Goal: Complete application form

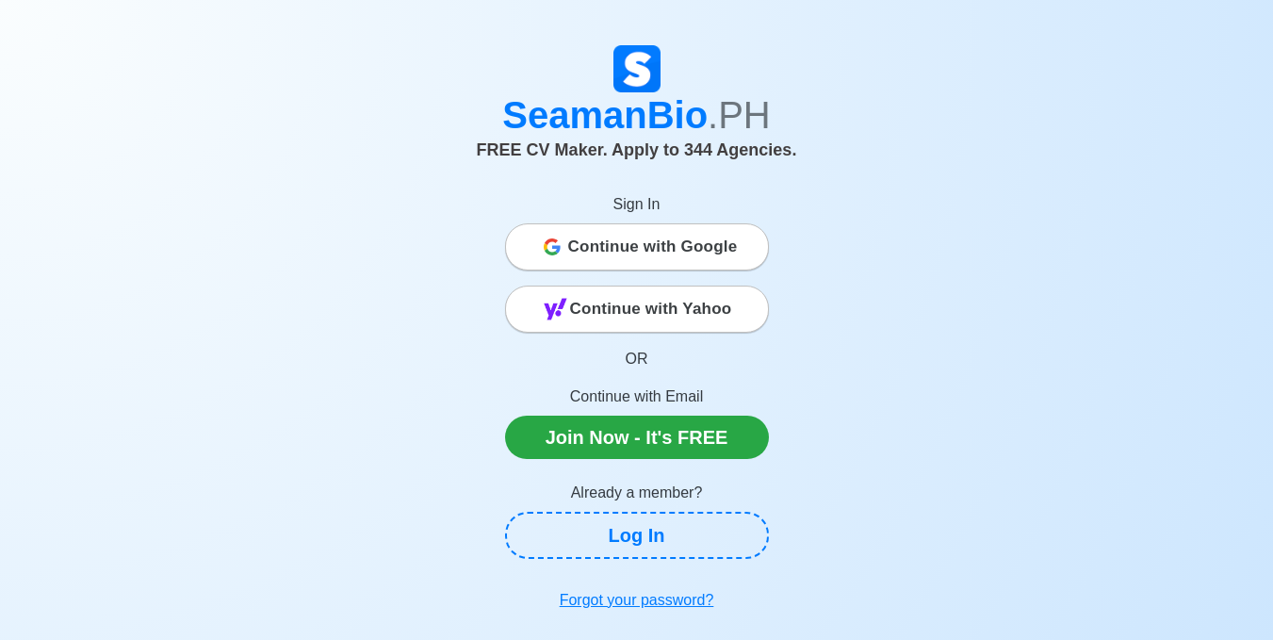
click at [647, 234] on span "Continue with Google" at bounding box center [653, 247] width 170 height 38
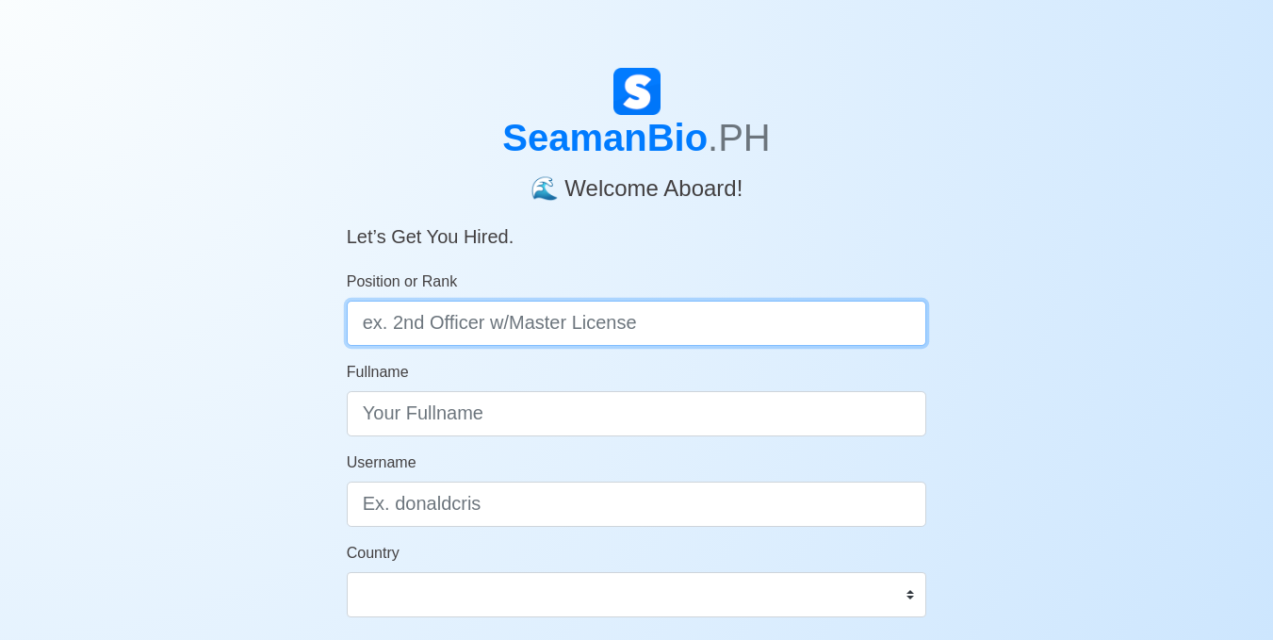
click at [513, 317] on input "Position or Rank" at bounding box center [637, 322] width 580 height 45
type input "C"
type input "Chief Officer w/ Master License"
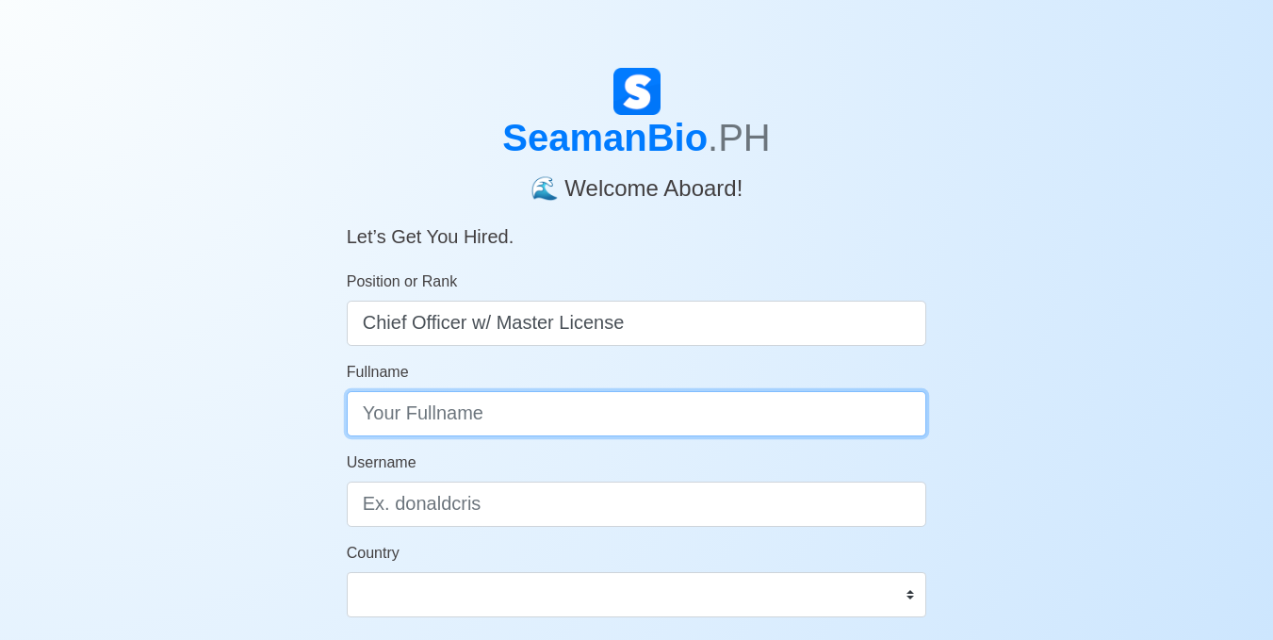
click at [378, 401] on input "Fullname" at bounding box center [637, 413] width 580 height 45
